Goal: Task Accomplishment & Management: Manage account settings

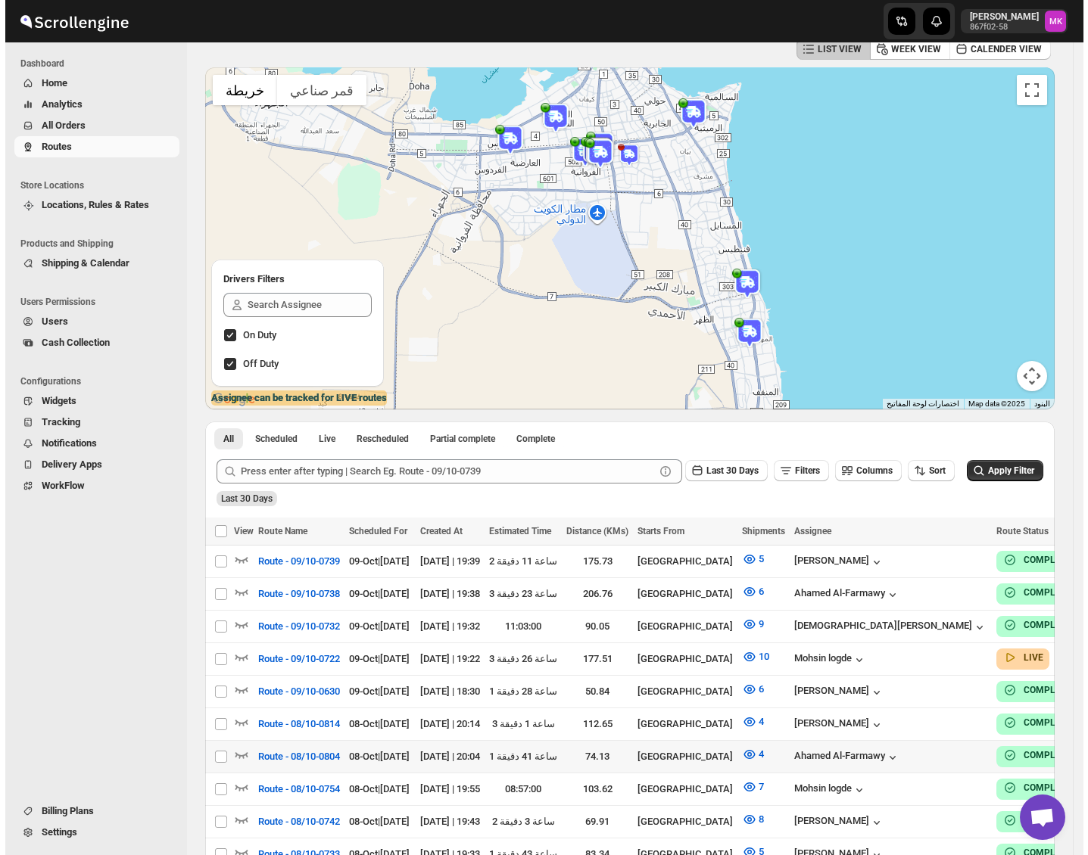
scroll to position [101, 0]
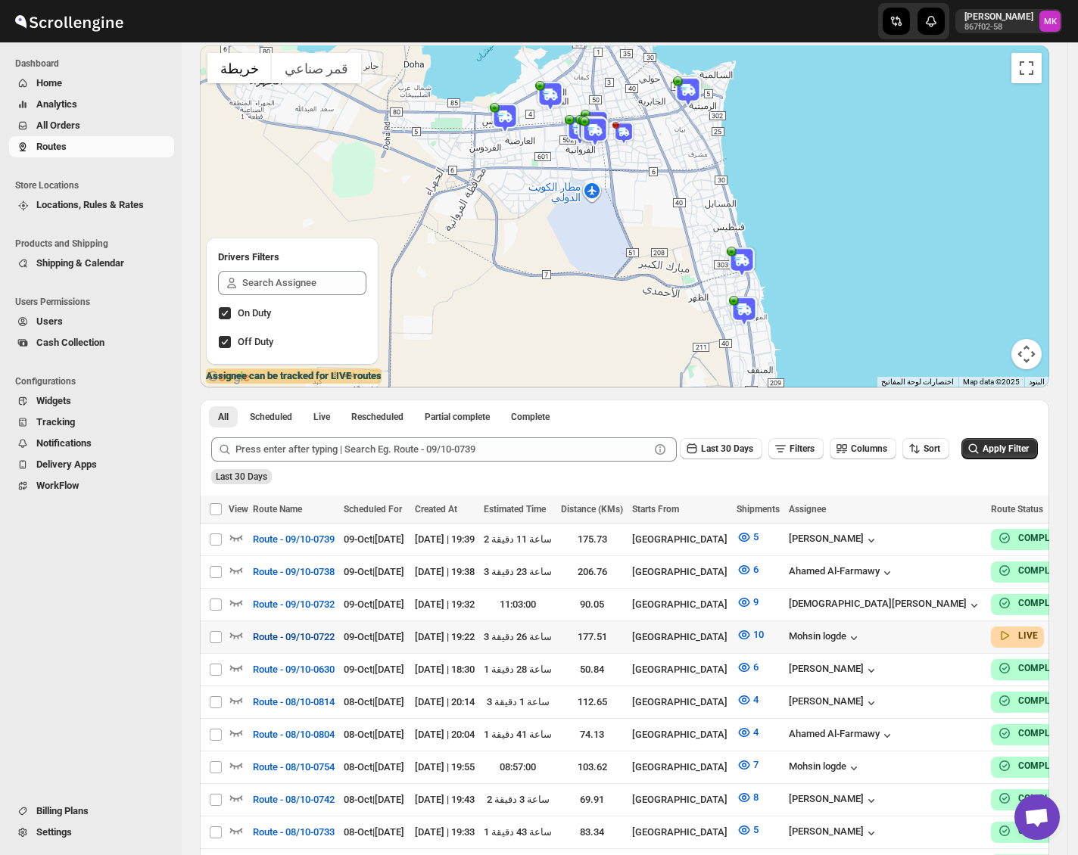
click at [321, 630] on span "Route - 09/10-0722" at bounding box center [294, 637] width 82 height 15
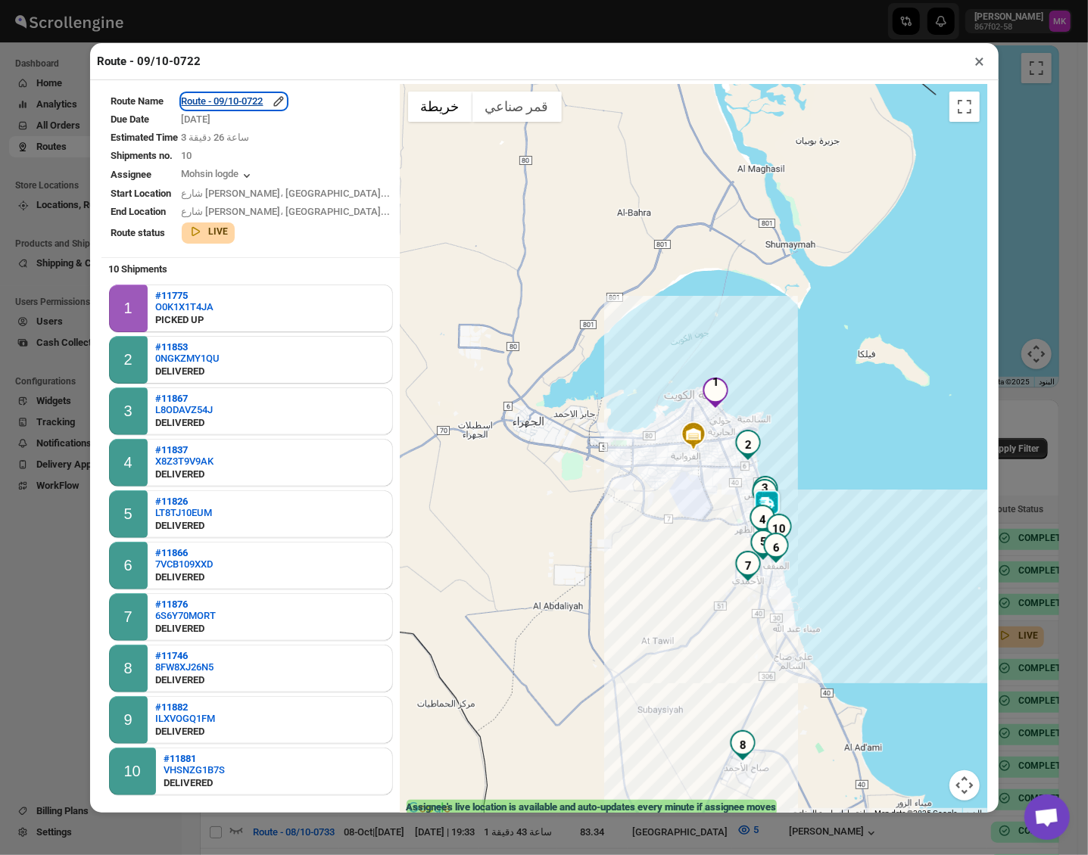
click at [276, 104] on div "Route - 09/10-0722" at bounding box center [234, 101] width 104 height 15
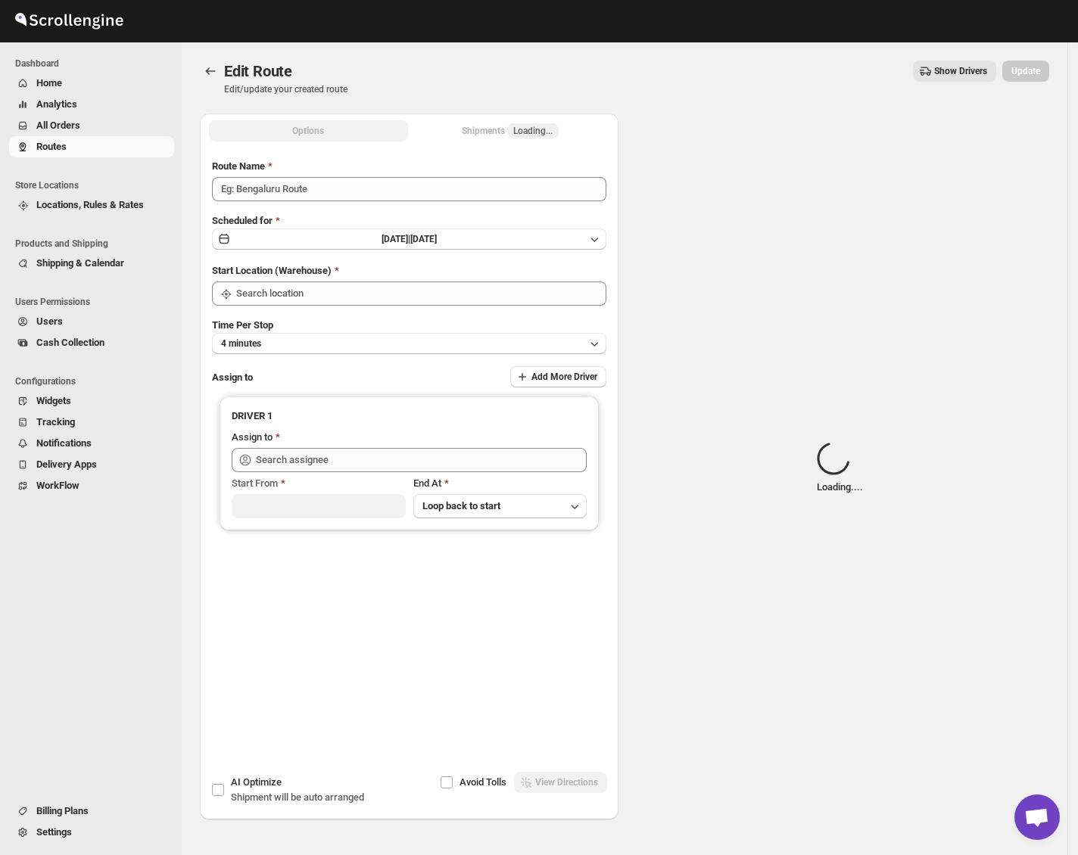
type input "Route - 09/10-0722"
type input "Kuwait City"
type input "Mohsin logde (logdemohsin@gmail.com)"
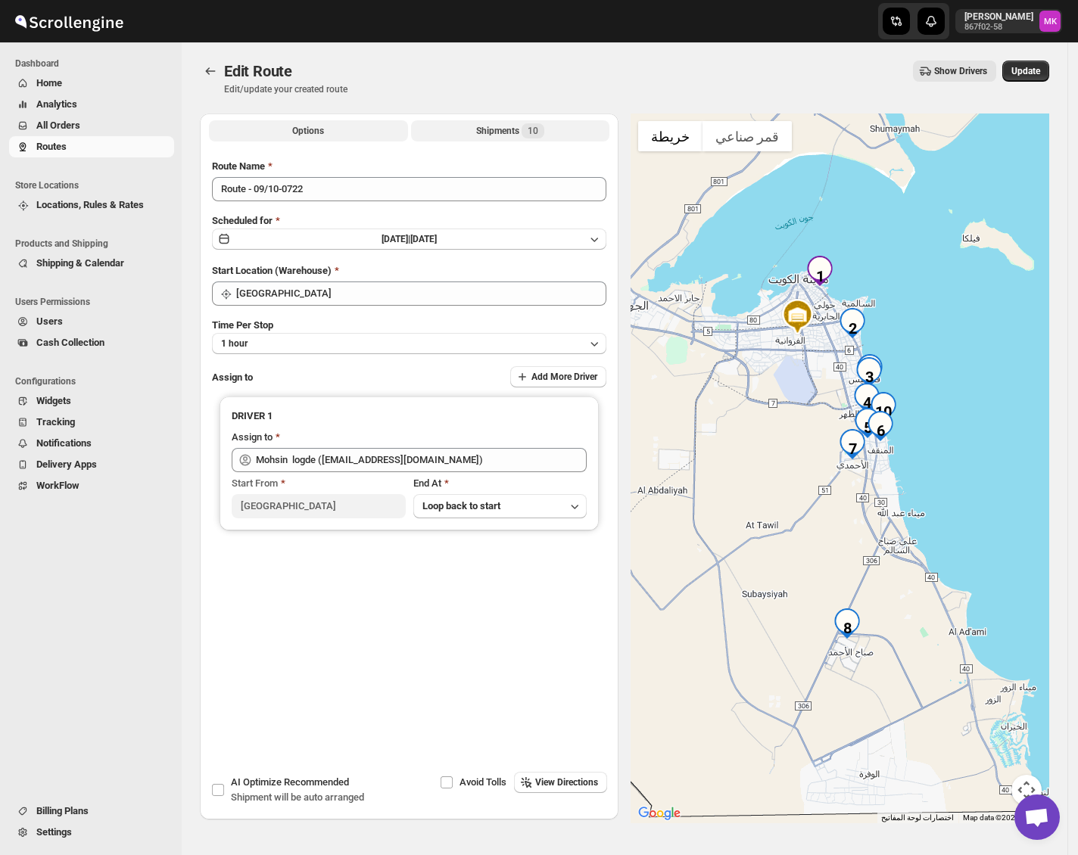
click at [545, 140] on button "Shipments 10" at bounding box center [510, 130] width 199 height 21
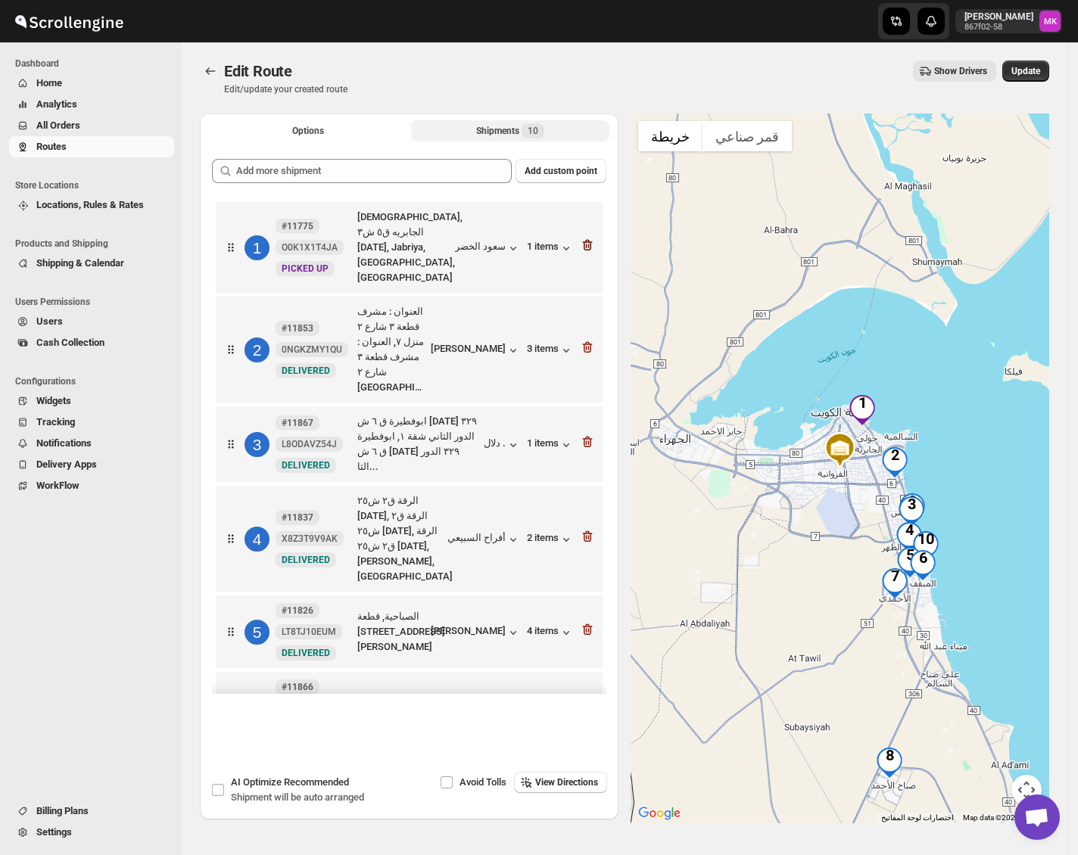
click at [582, 239] on icon "button" at bounding box center [587, 245] width 15 height 15
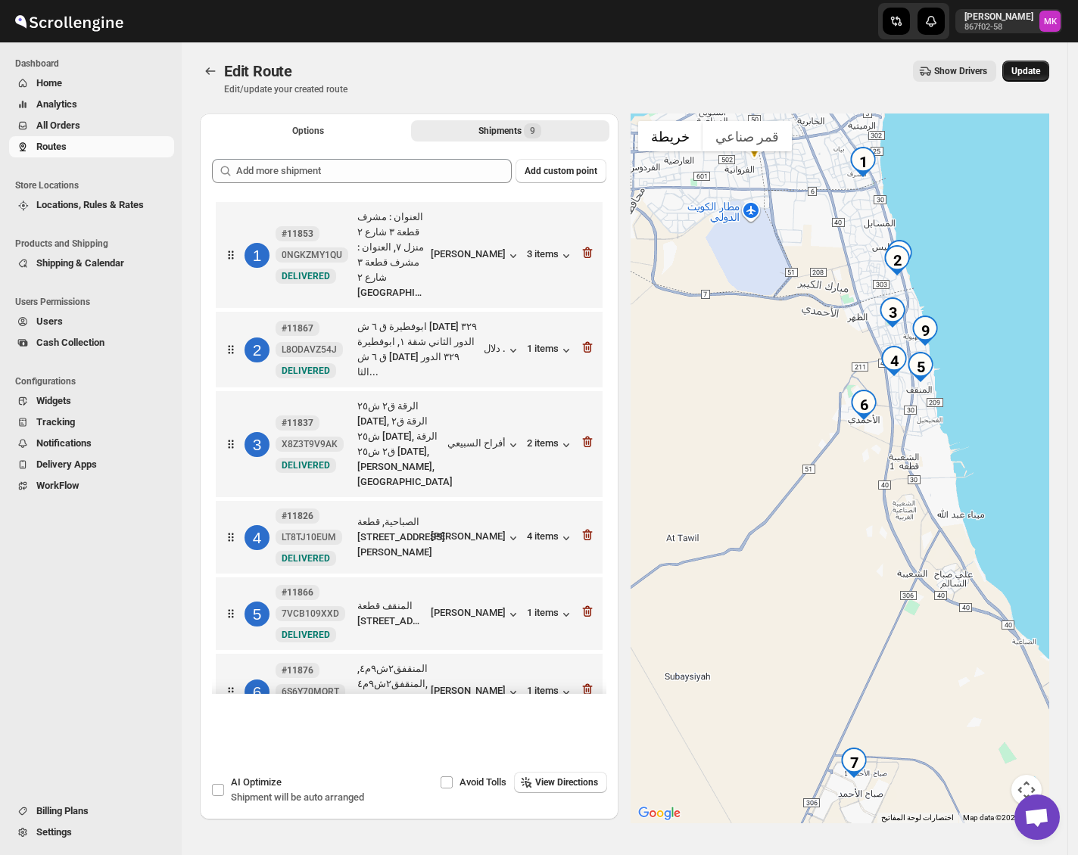
click at [1034, 77] on button "Update" at bounding box center [1025, 71] width 47 height 21
